Goal: Find specific page/section: Find specific page/section

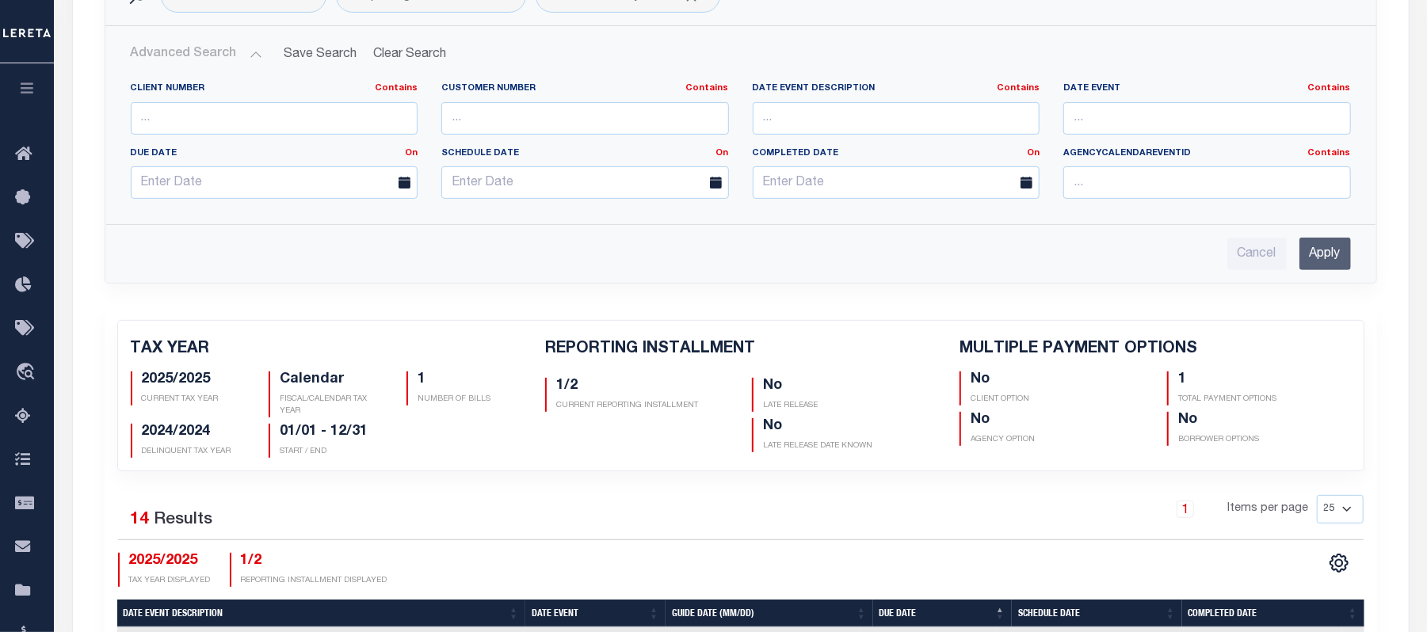
scroll to position [211, 0]
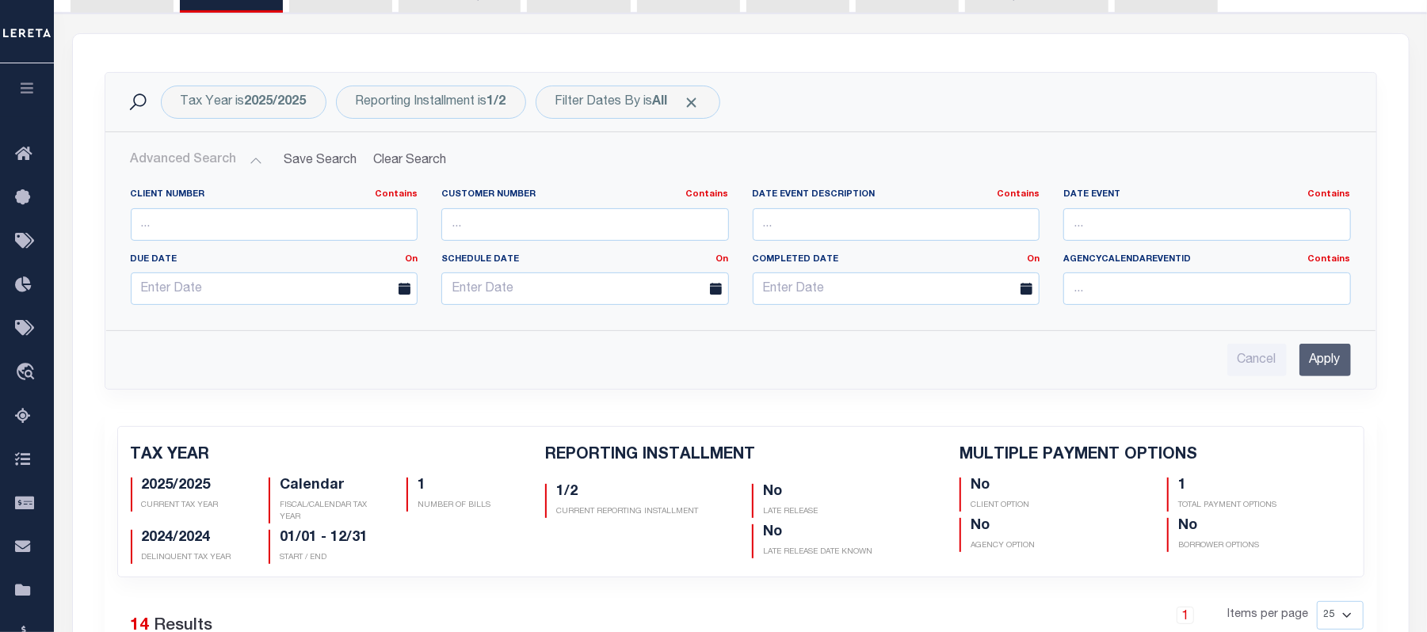
click at [216, 163] on button "Advanced Search" at bounding box center [197, 160] width 132 height 31
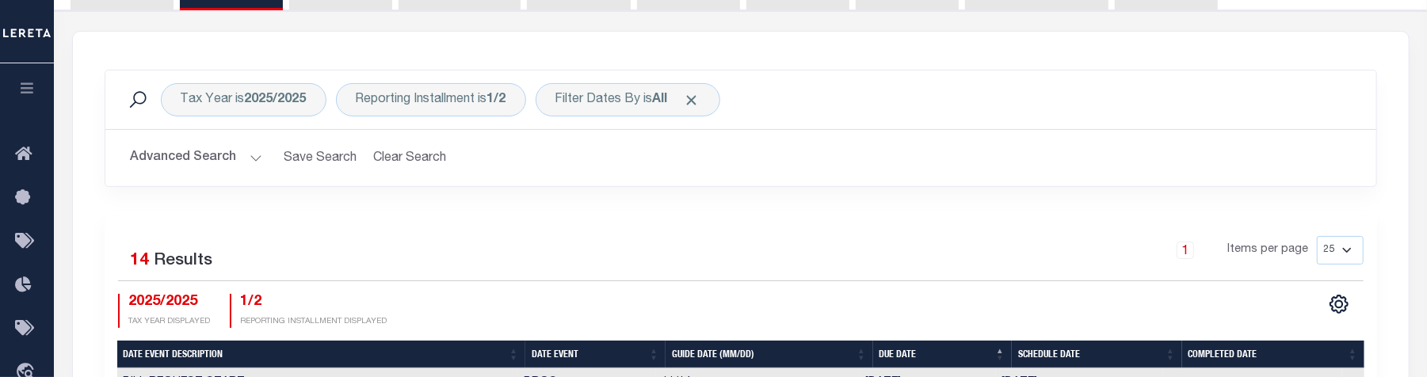
scroll to position [0, 0]
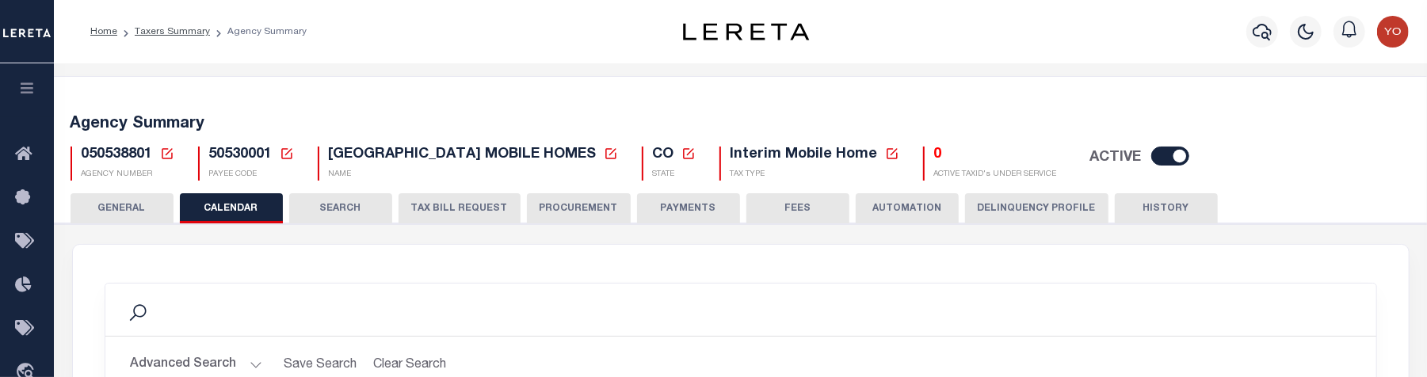
select select
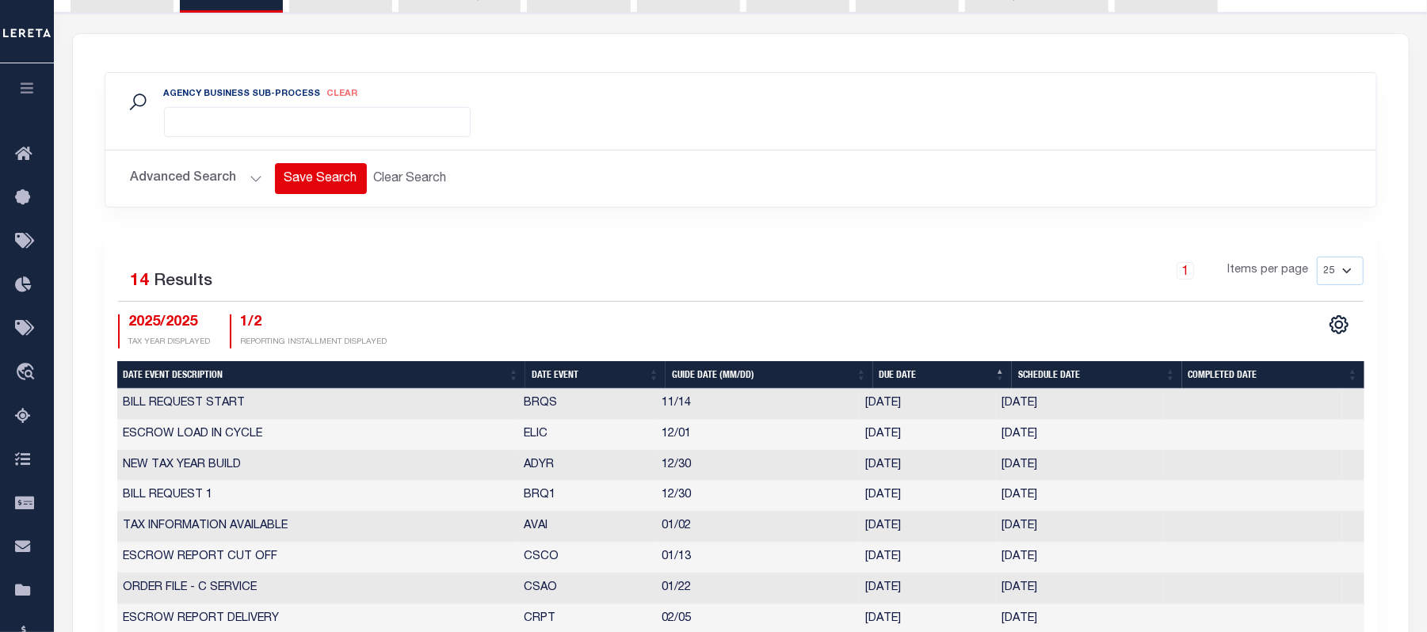
scroll to position [105, 0]
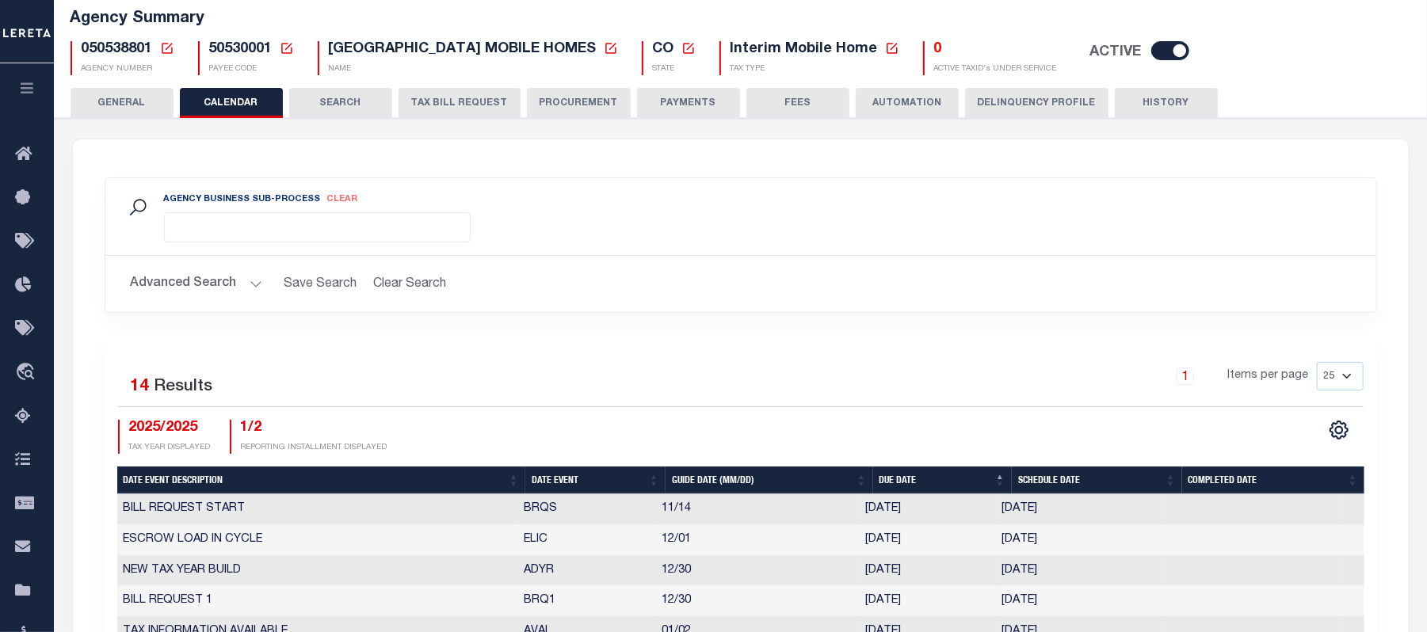
click at [365, 235] on ul at bounding box center [317, 223] width 305 height 21
click at [372, 233] on ul at bounding box center [317, 223] width 305 height 21
click at [341, 204] on span "clear" at bounding box center [342, 199] width 31 height 9
click at [236, 231] on ul at bounding box center [317, 223] width 305 height 21
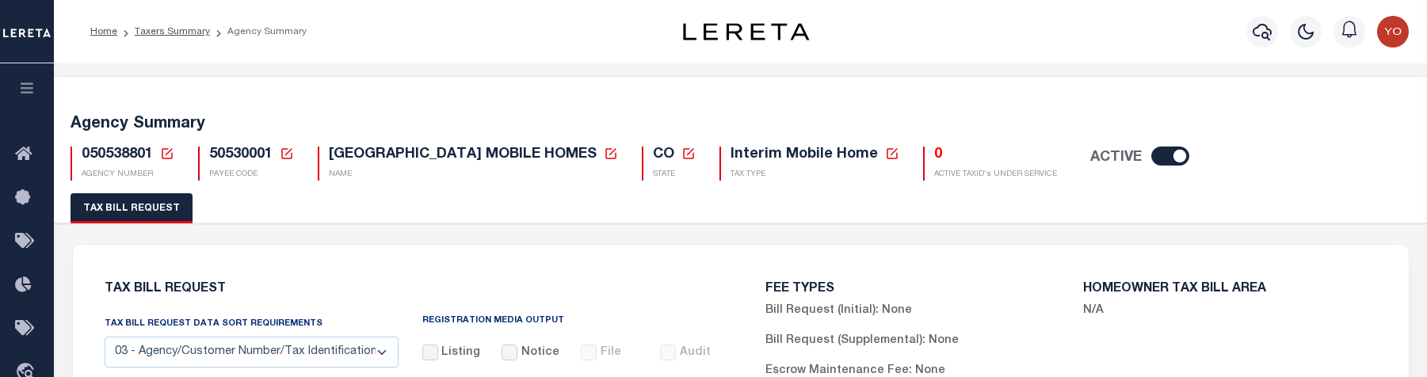
select select "27"
select select "22"
select select "false"
select select "9"
select select "2"
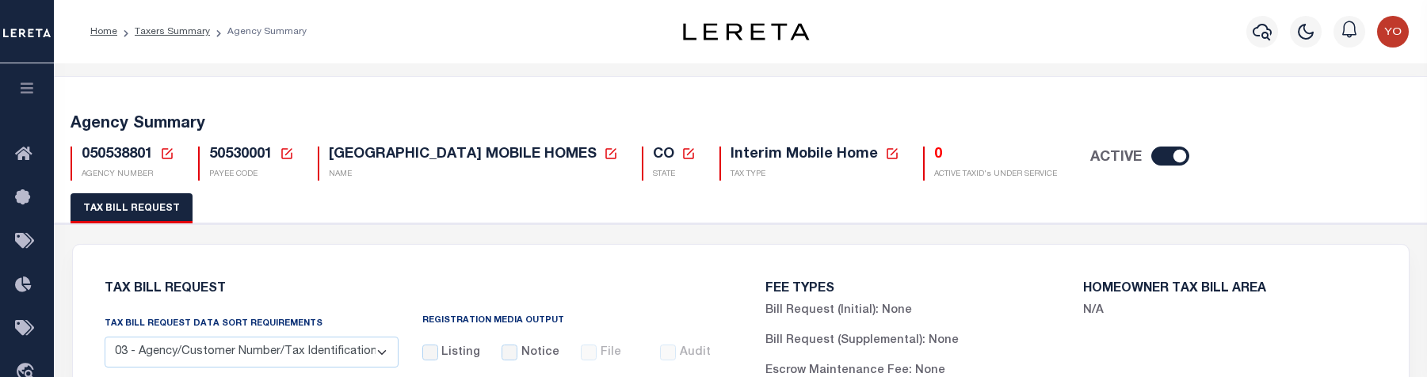
select select
select select "7803021001"
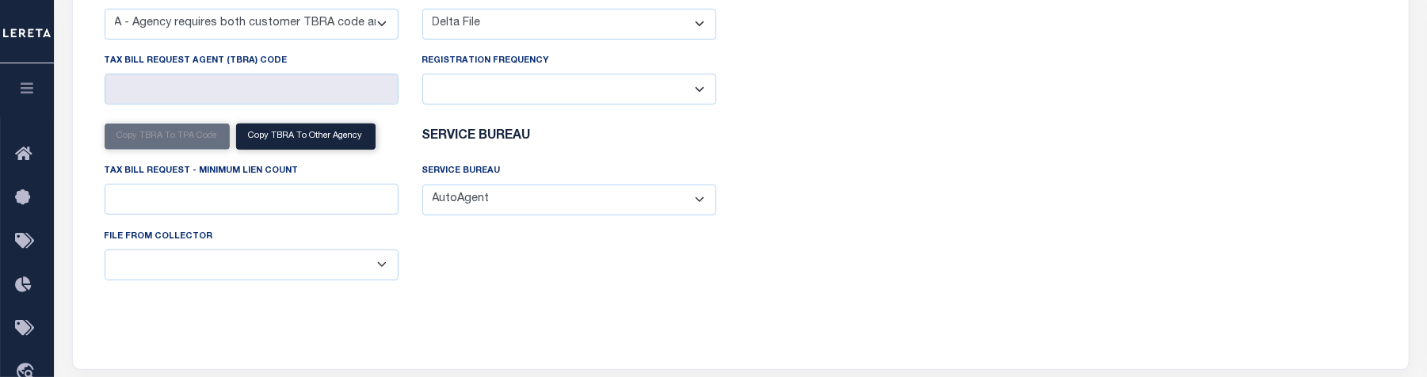
scroll to position [317, 0]
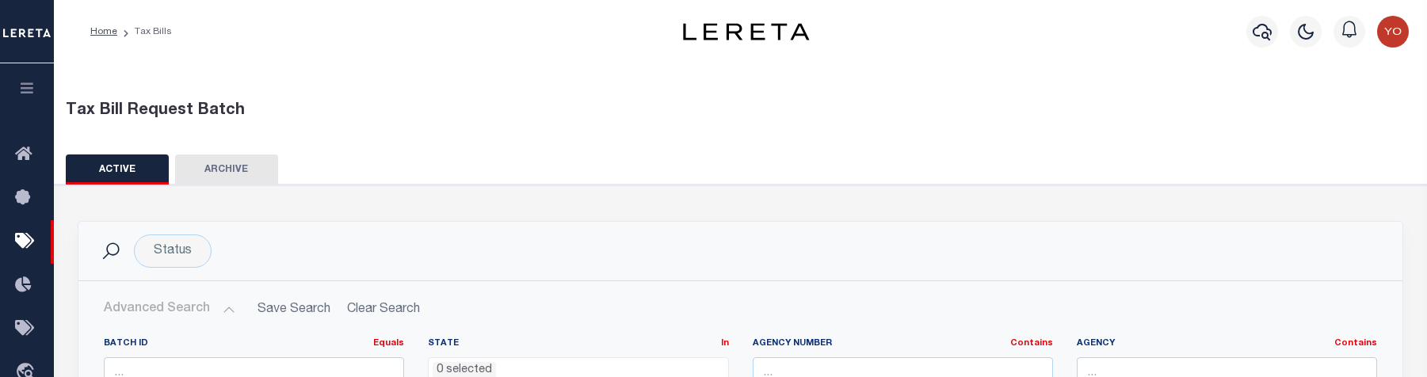
select select
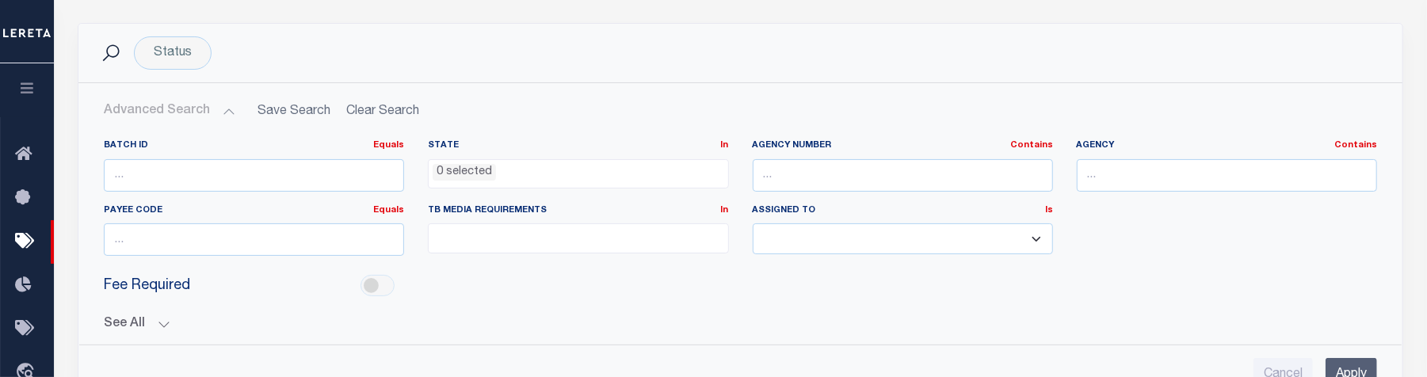
scroll to position [198, 0]
click at [657, 248] on span at bounding box center [578, 238] width 300 height 30
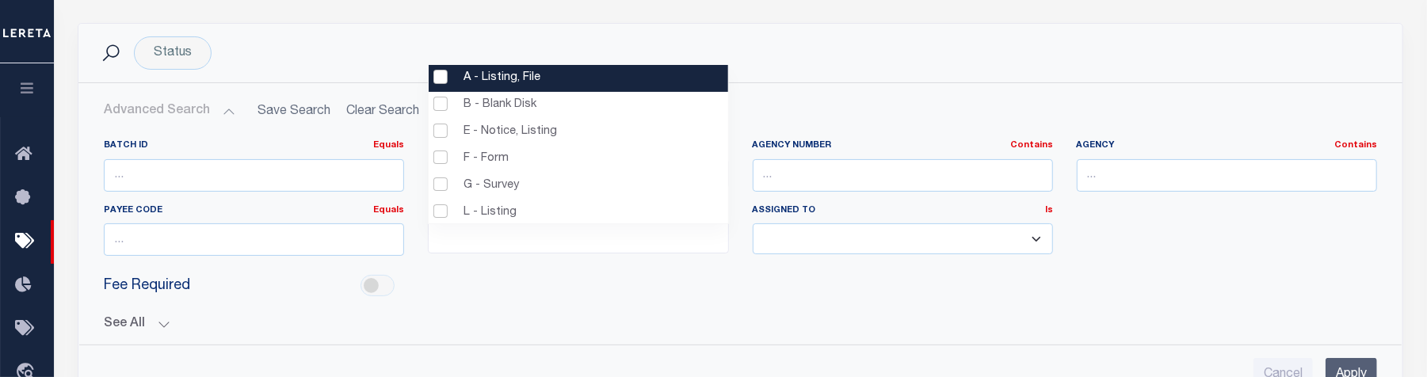
click at [656, 238] on ul at bounding box center [578, 234] width 299 height 21
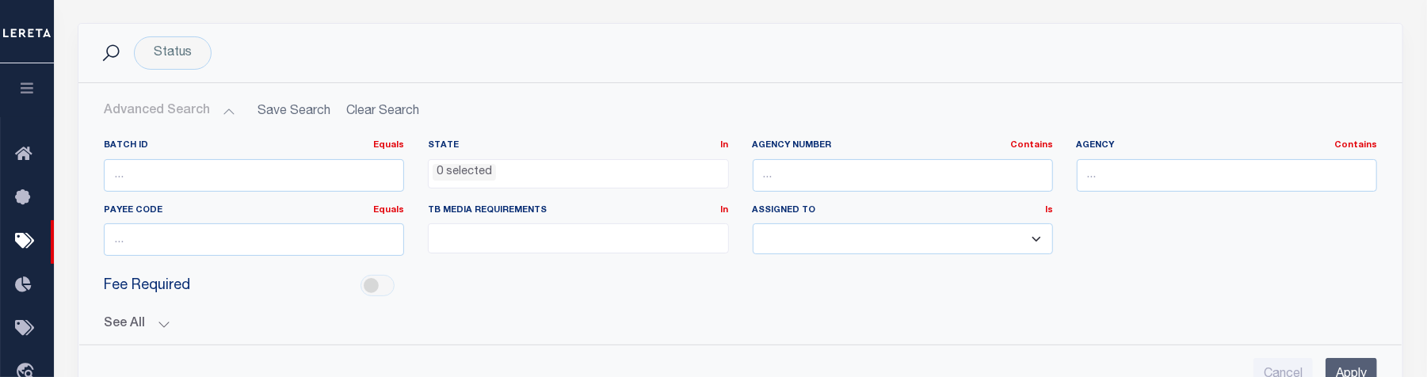
click at [869, 245] on select "Aakash Patel Adrian Garin Agustin Fernandez Ahmad Darwish Ajay Kumar Alberto Es…" at bounding box center [903, 238] width 300 height 31
click at [869, 238] on select "Aakash Patel Adrian Garin Agustin Fernandez Ahmad Darwish Ajay Kumar Alberto Es…" at bounding box center [903, 238] width 300 height 31
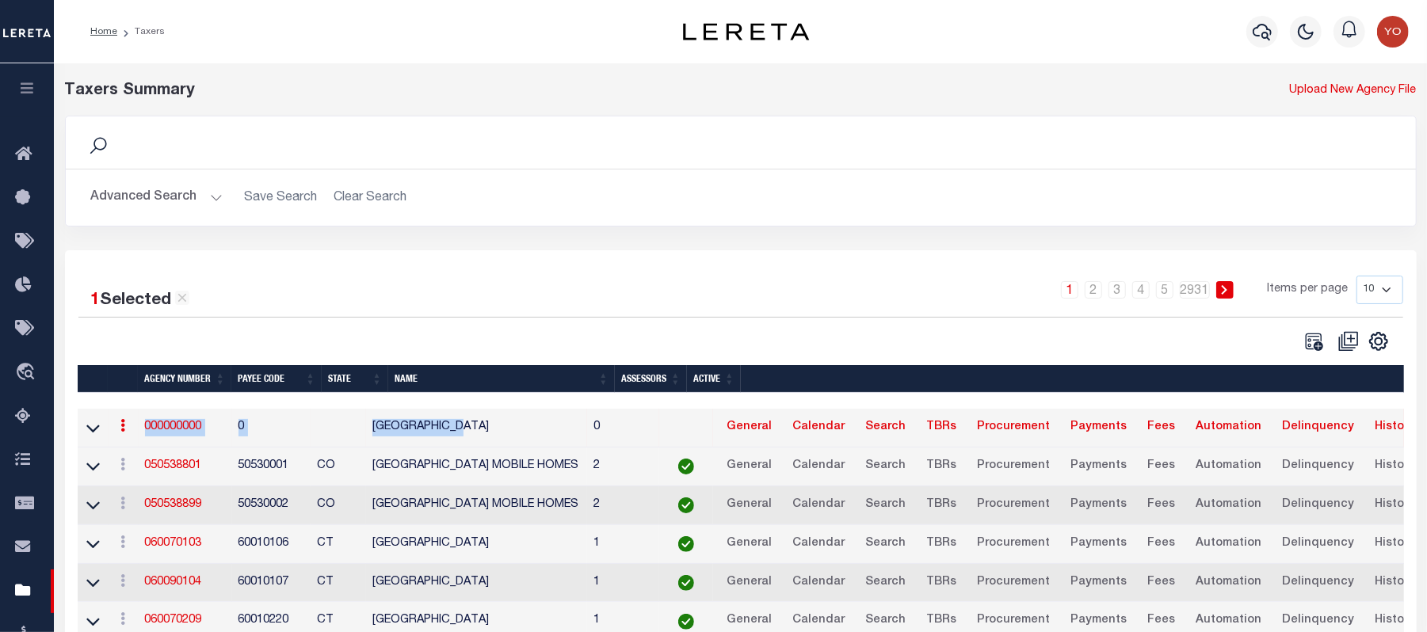
scroll to position [0, 24]
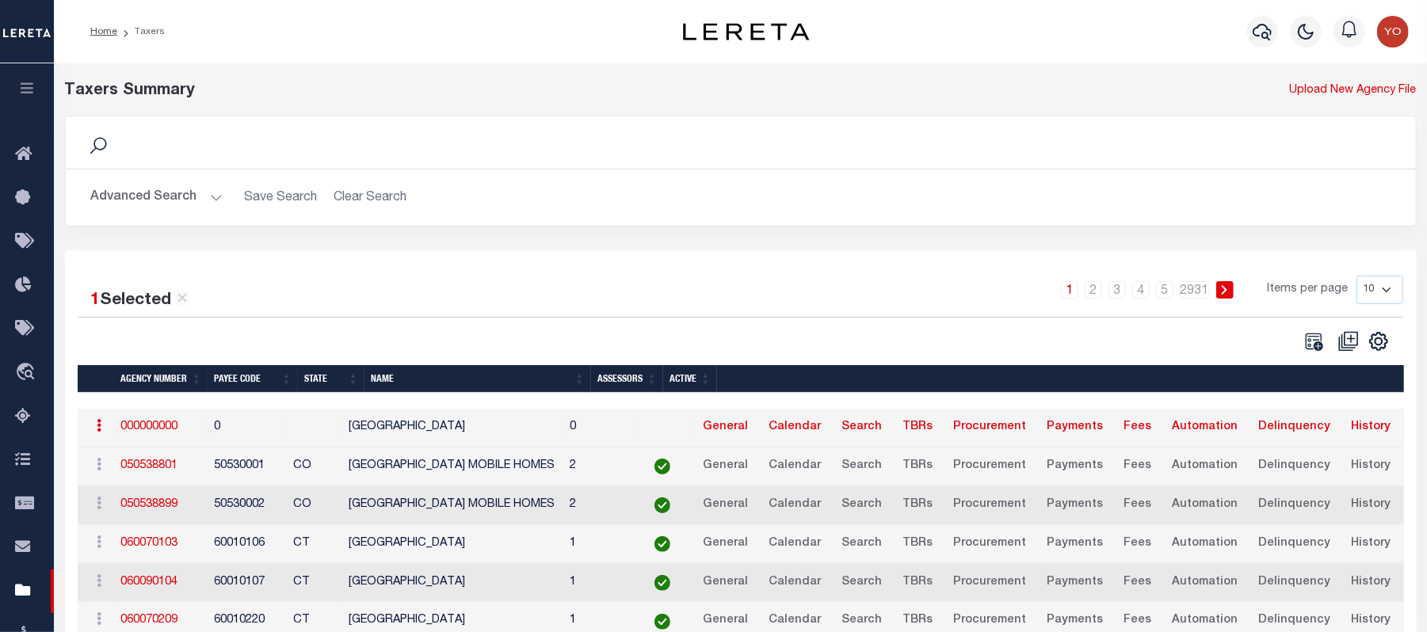
click at [666, 435] on td at bounding box center [663, 428] width 54 height 39
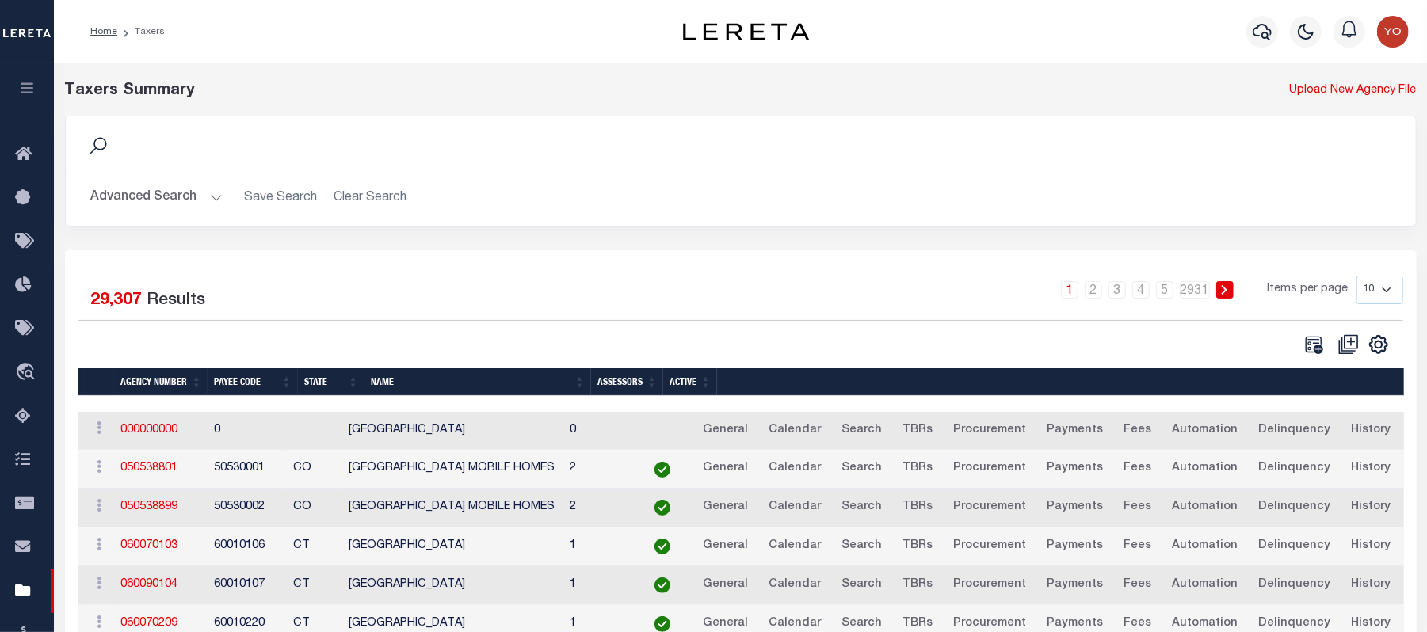
click at [636, 422] on td "0" at bounding box center [599, 431] width 72 height 39
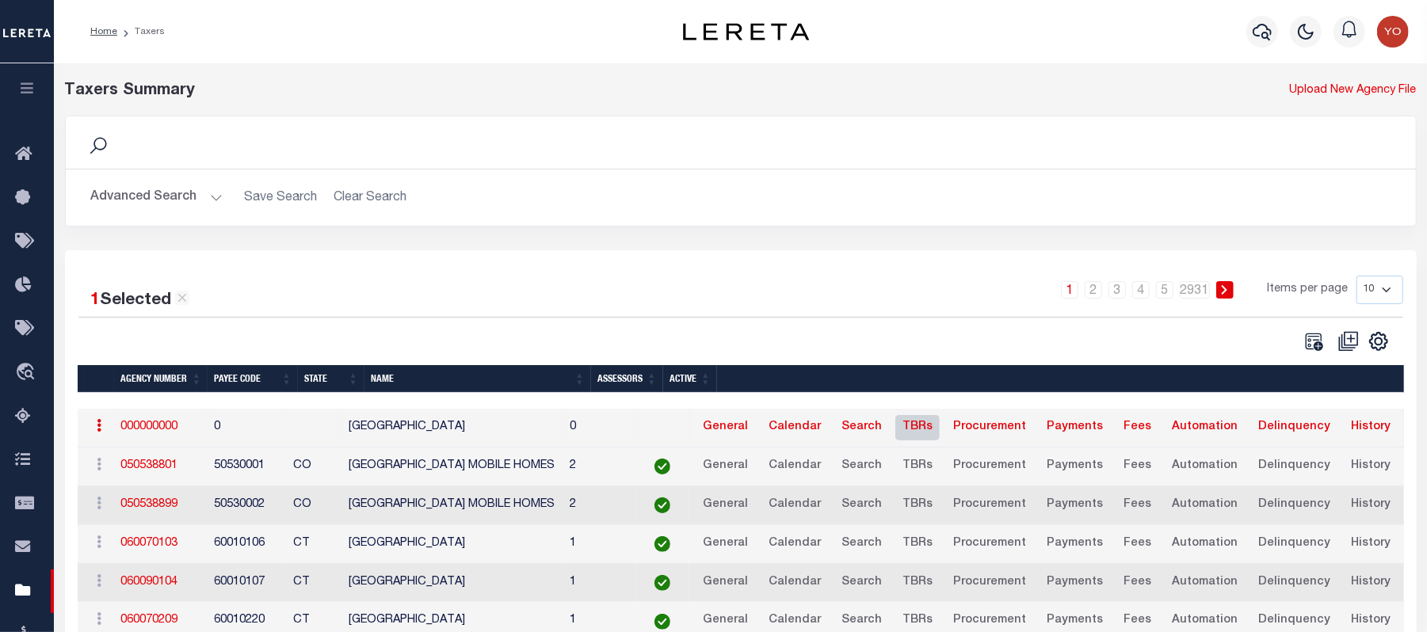
click at [940, 431] on link "TBRs" at bounding box center [917, 427] width 44 height 25
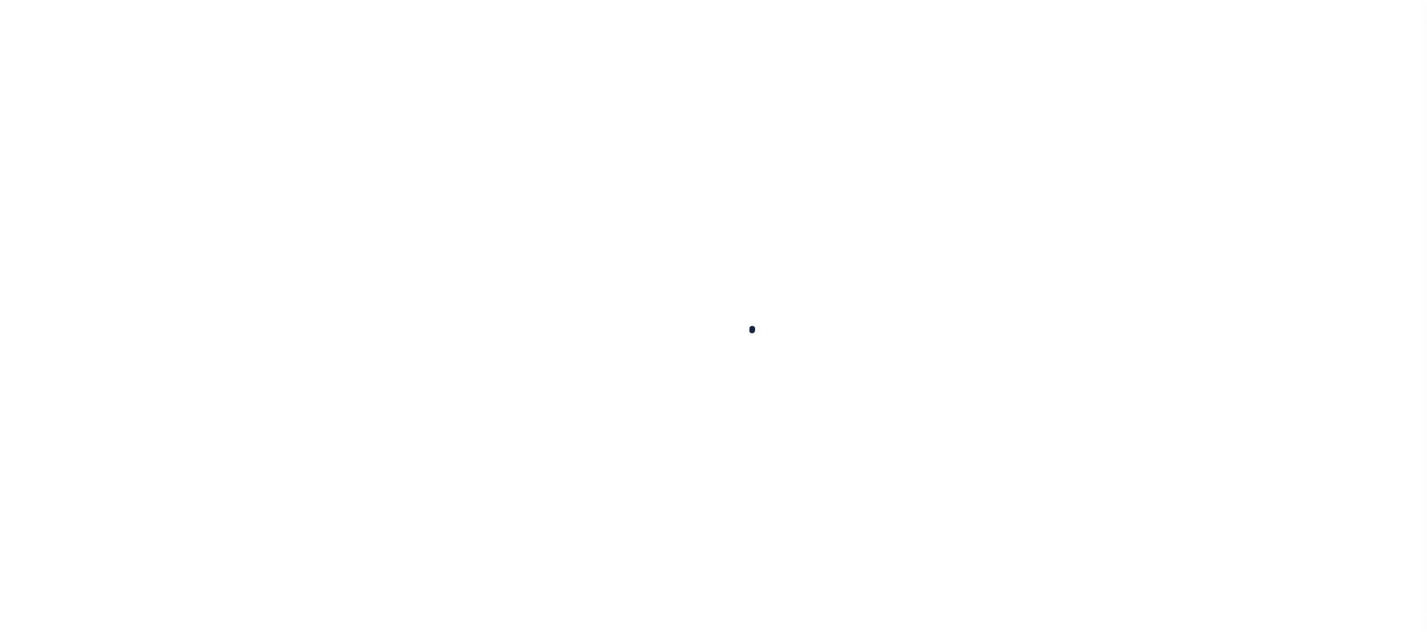
select select
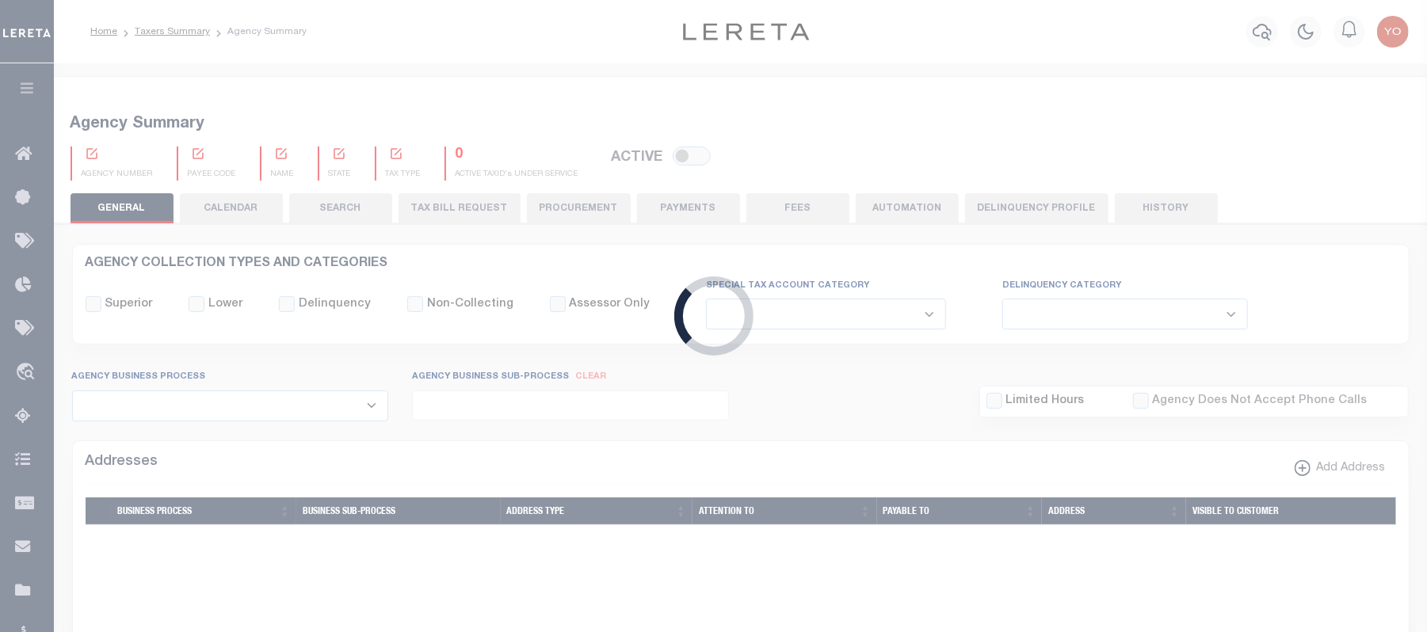
checkbox input "false"
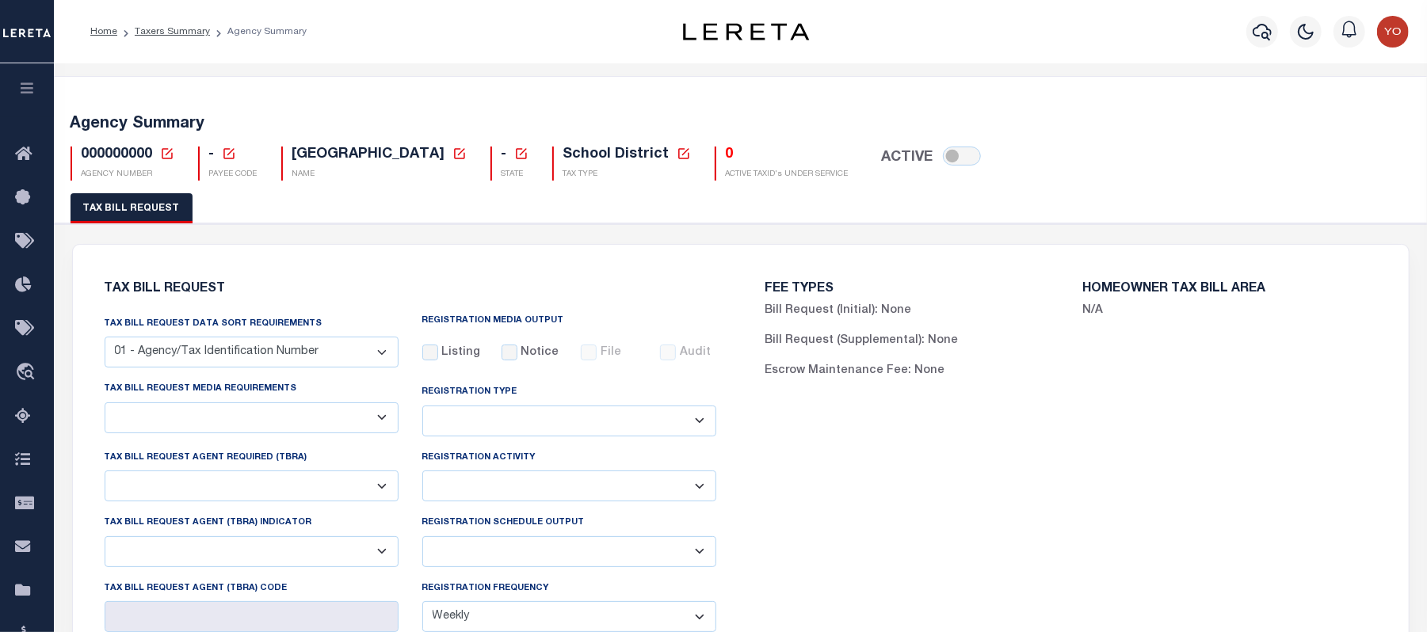
select select
checkbox input "false"
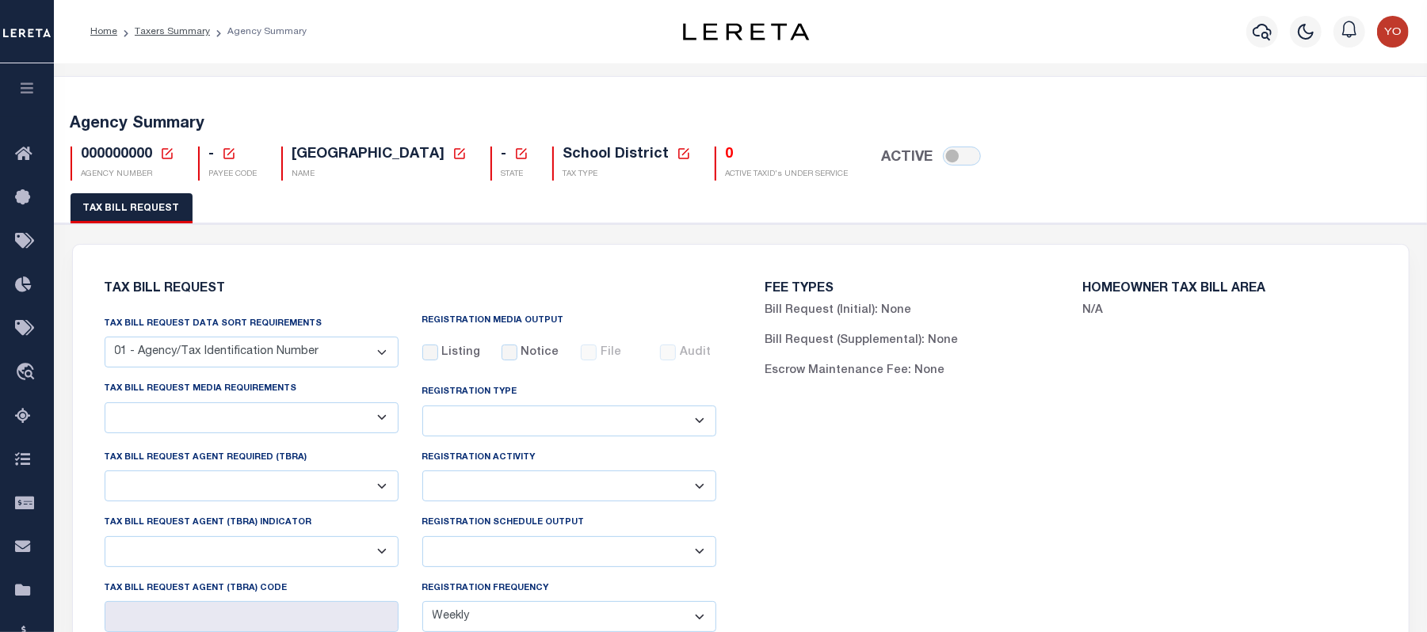
select select "false"
select select
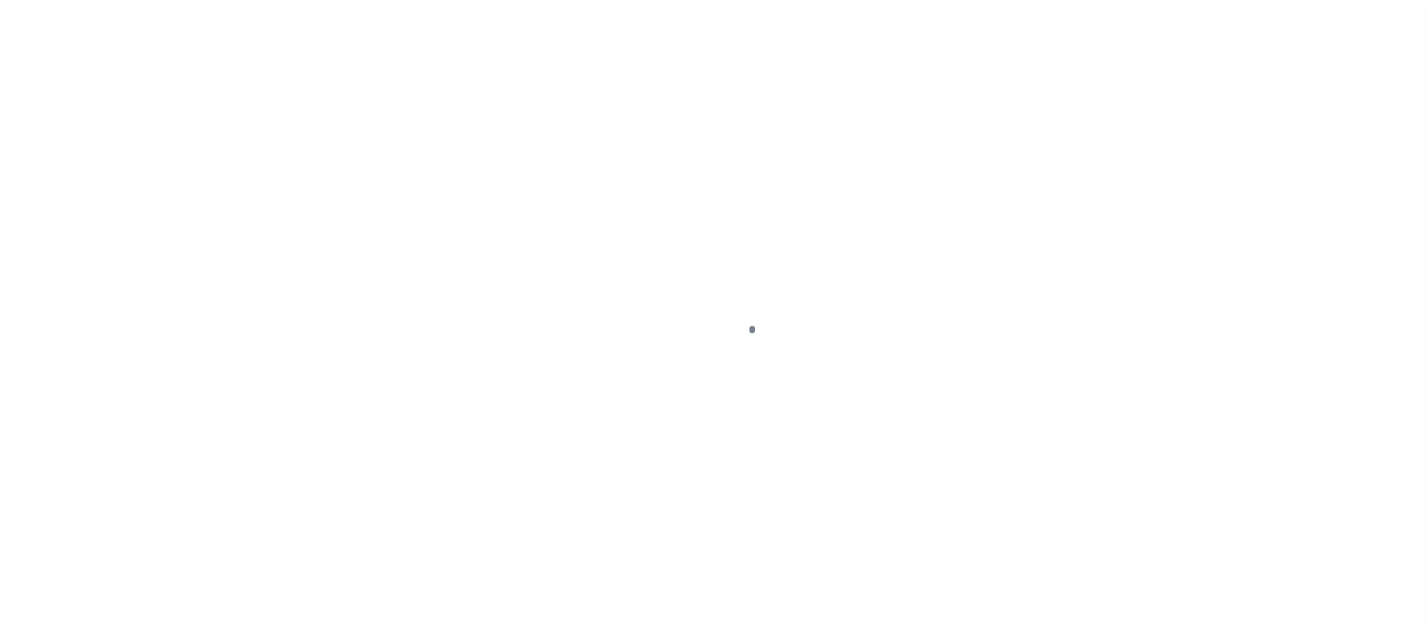
select select
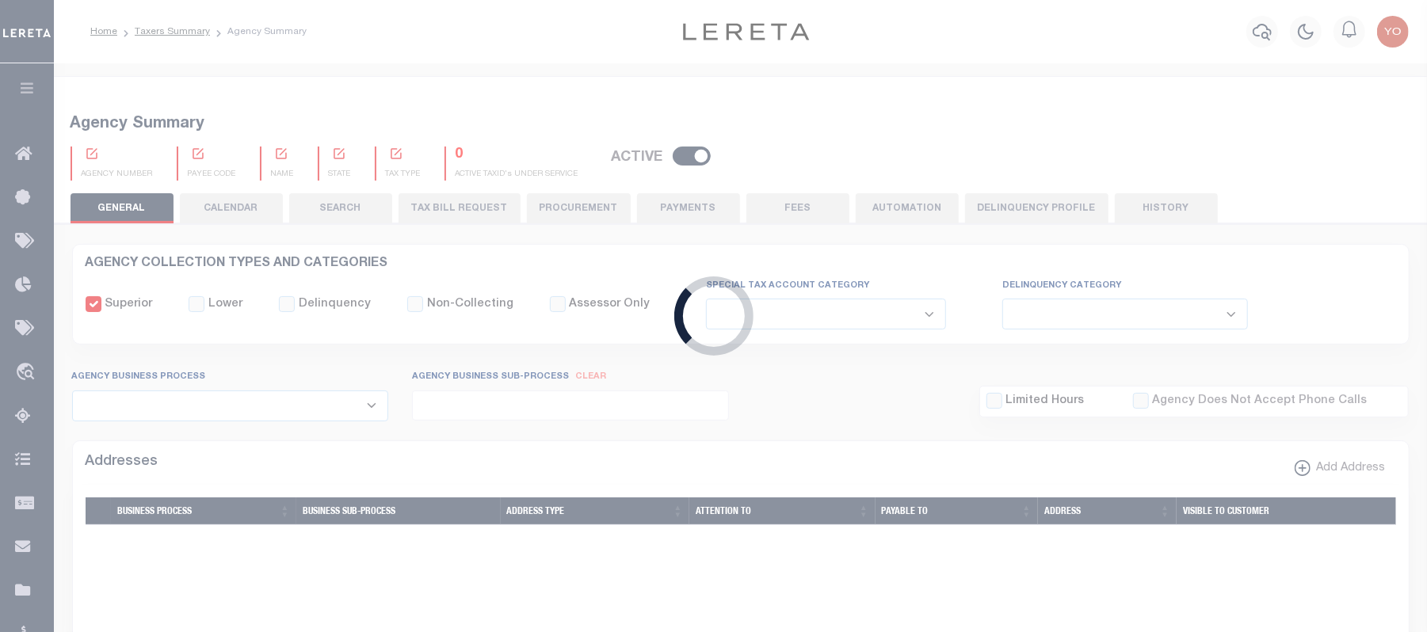
checkbox input "false"
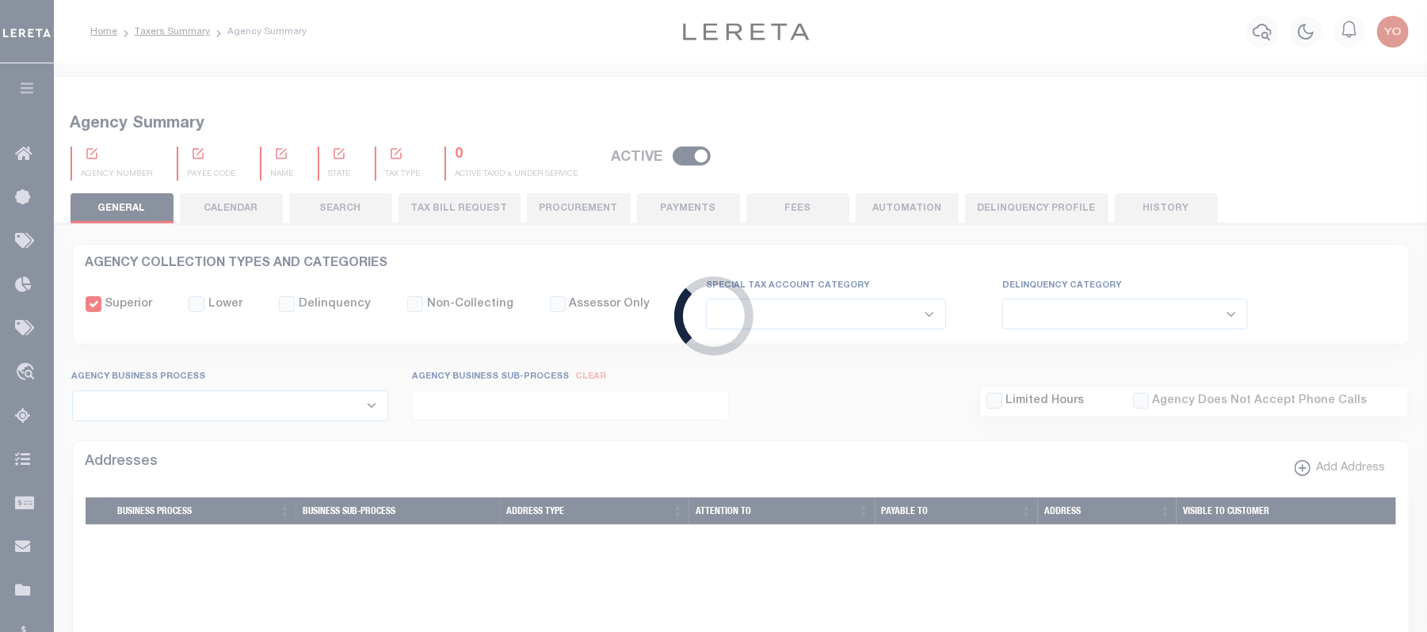
type input "810500000"
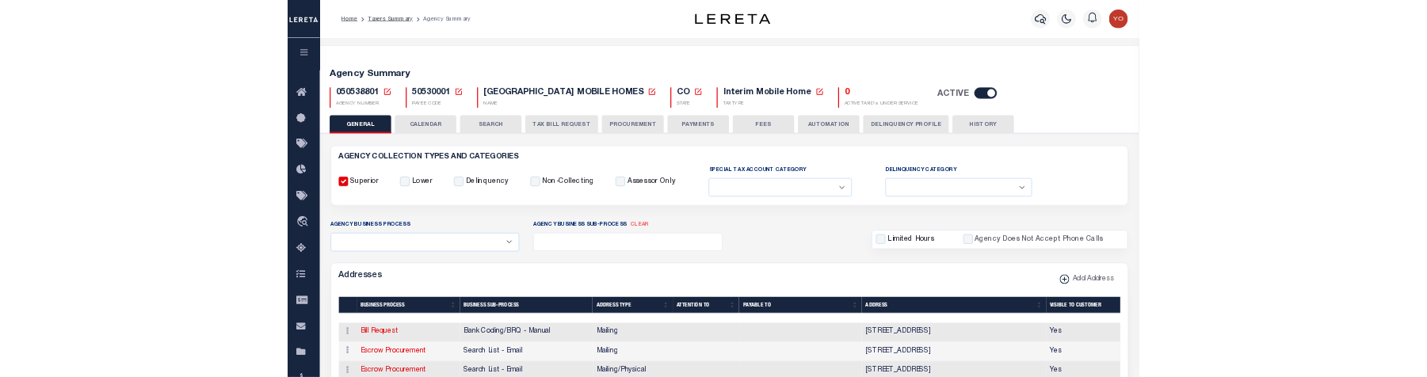
scroll to position [105, 0]
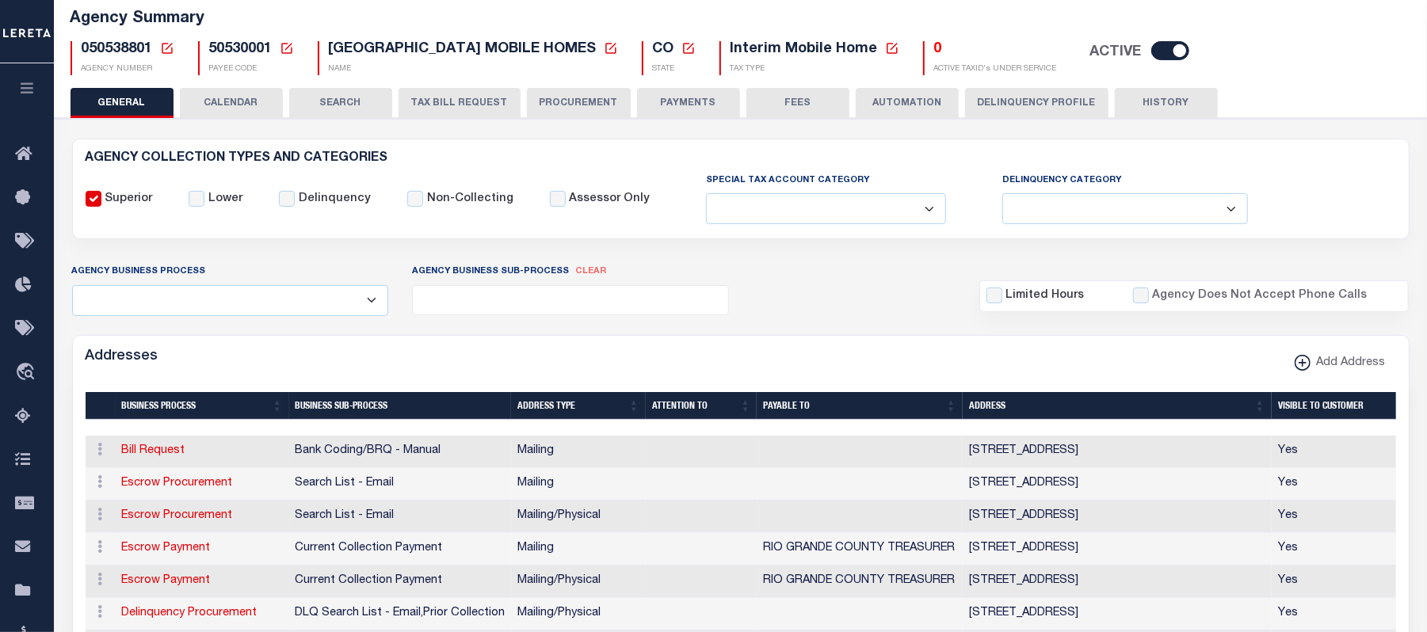
click at [599, 296] on ul at bounding box center [570, 296] width 315 height 21
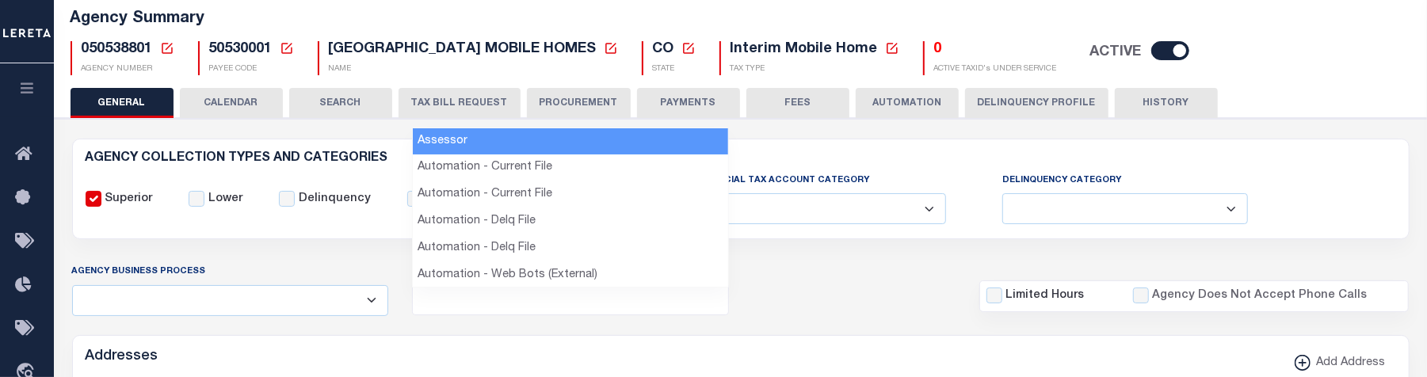
click at [515, 302] on ul at bounding box center [570, 296] width 315 height 21
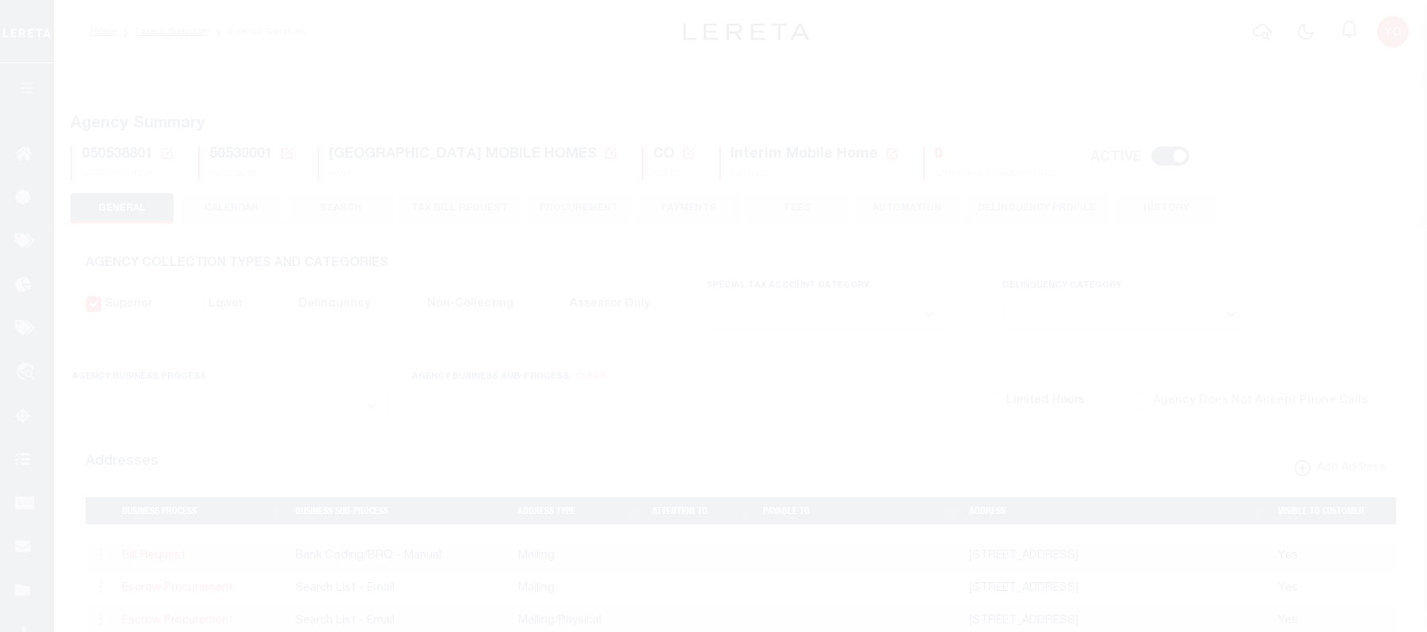
select select
